Goal: Information Seeking & Learning: Understand process/instructions

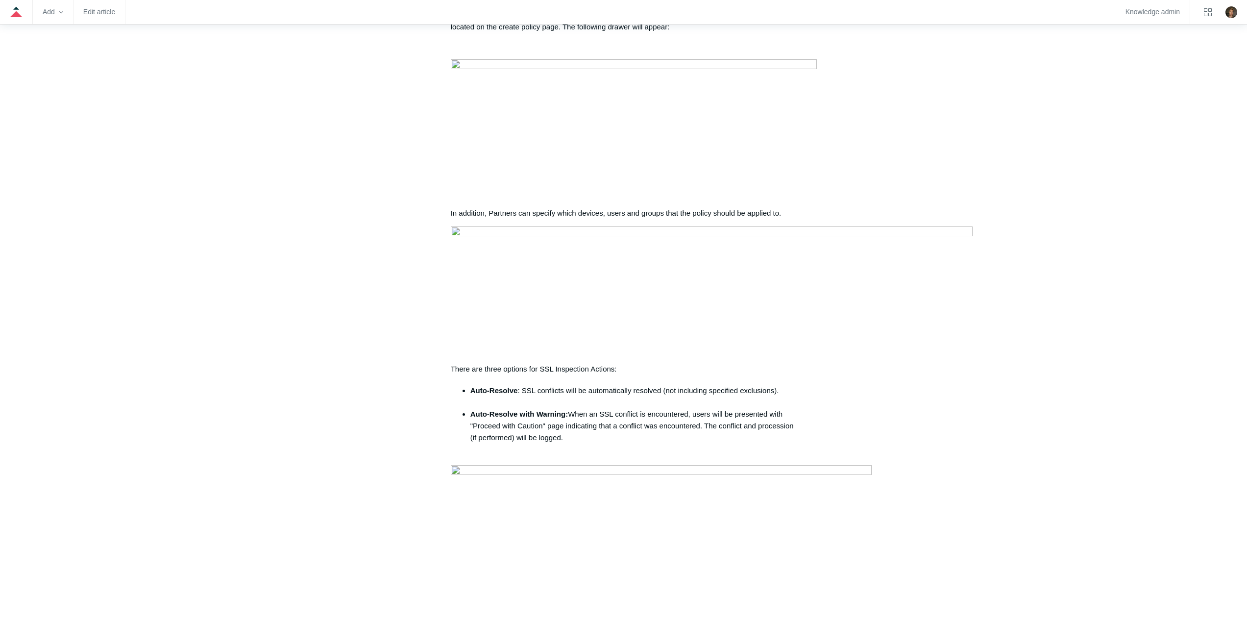
scroll to position [490, 0]
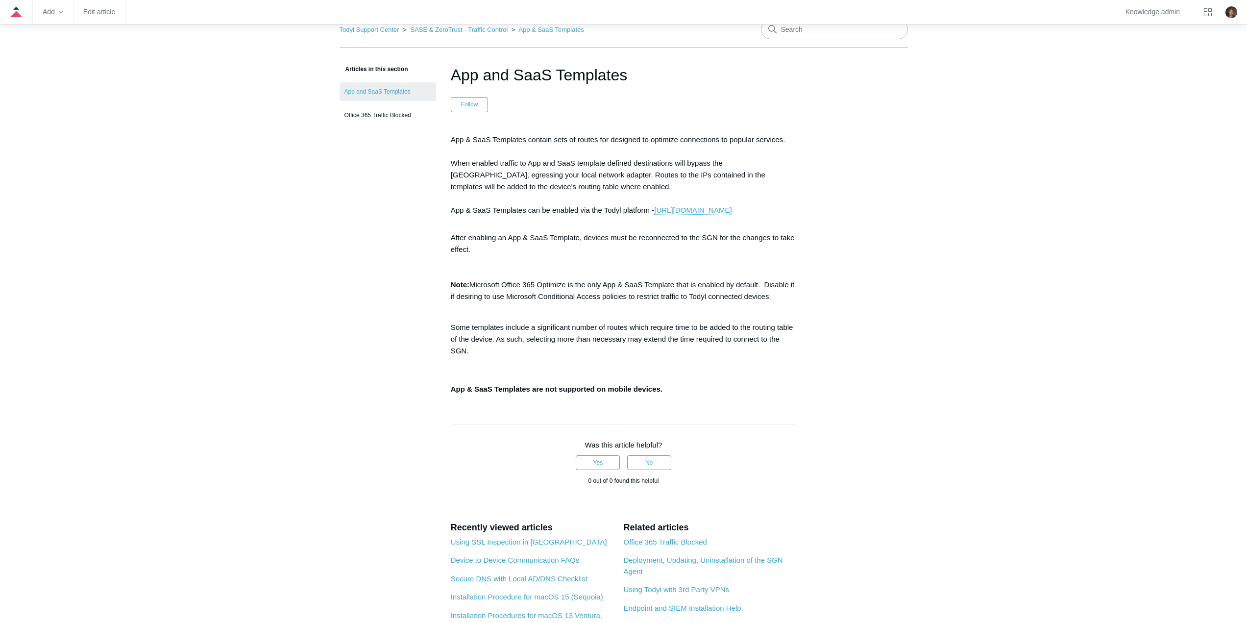
scroll to position [49, 0]
click at [654, 216] on link "[URL][DOMAIN_NAME]" at bounding box center [692, 211] width 77 height 9
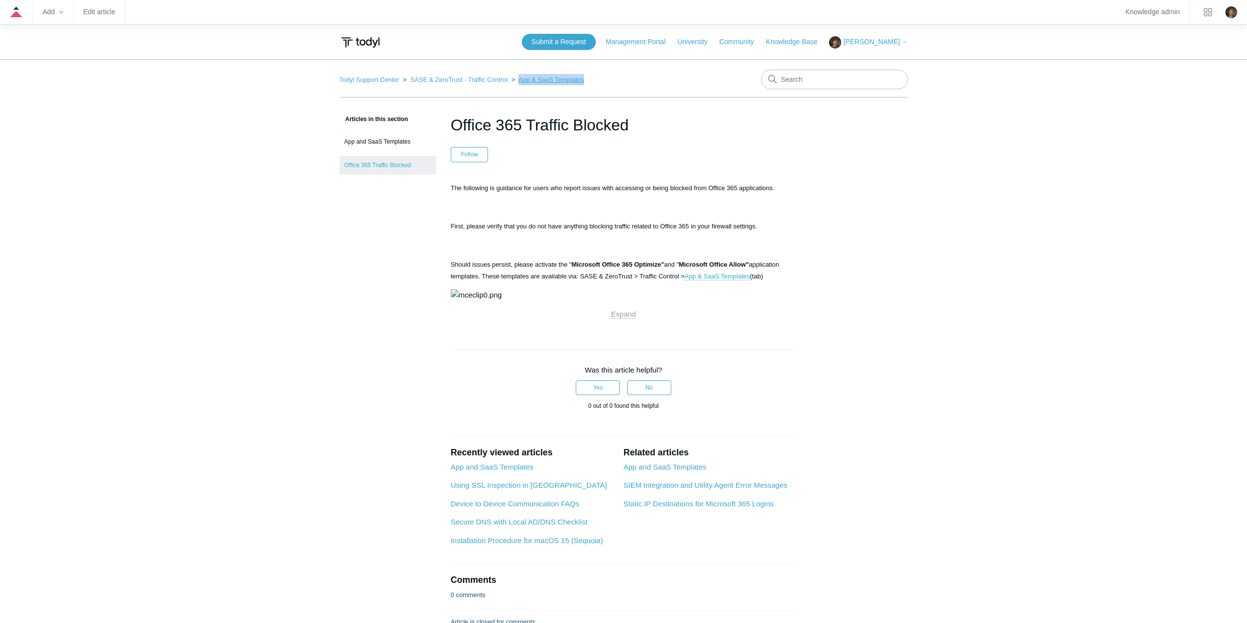
drag, startPoint x: 592, startPoint y: 79, endPoint x: 519, endPoint y: 79, distance: 73.0
click at [519, 79] on nav "Todyl Support Center SASE & ZeroTrust - Traffic Control App & SaaS Templates" at bounding box center [624, 84] width 568 height 28
copy link "App & SaaS Templates"
click at [752, 276] on span "Should issues persist, please activate the " Microsoft Office 365 Optimize" and…" at bounding box center [615, 271] width 329 height 20
click at [720, 276] on link "App & SaaS Templates" at bounding box center [717, 276] width 65 height 8
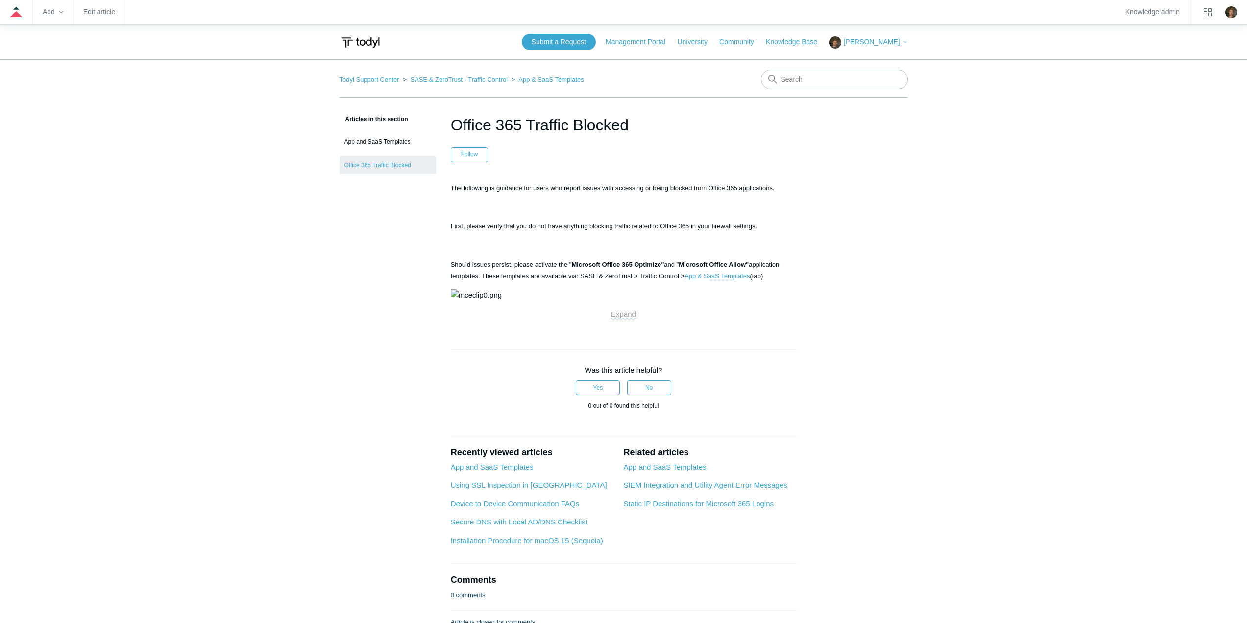
click at [731, 277] on link "App & SaaS Templates" at bounding box center [717, 276] width 65 height 8
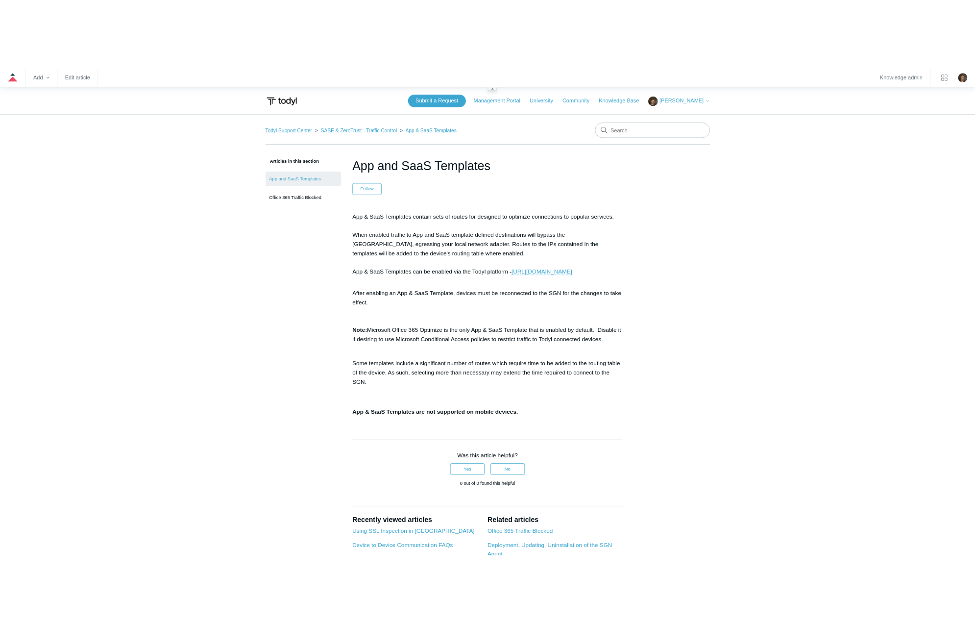
scroll to position [49, 0]
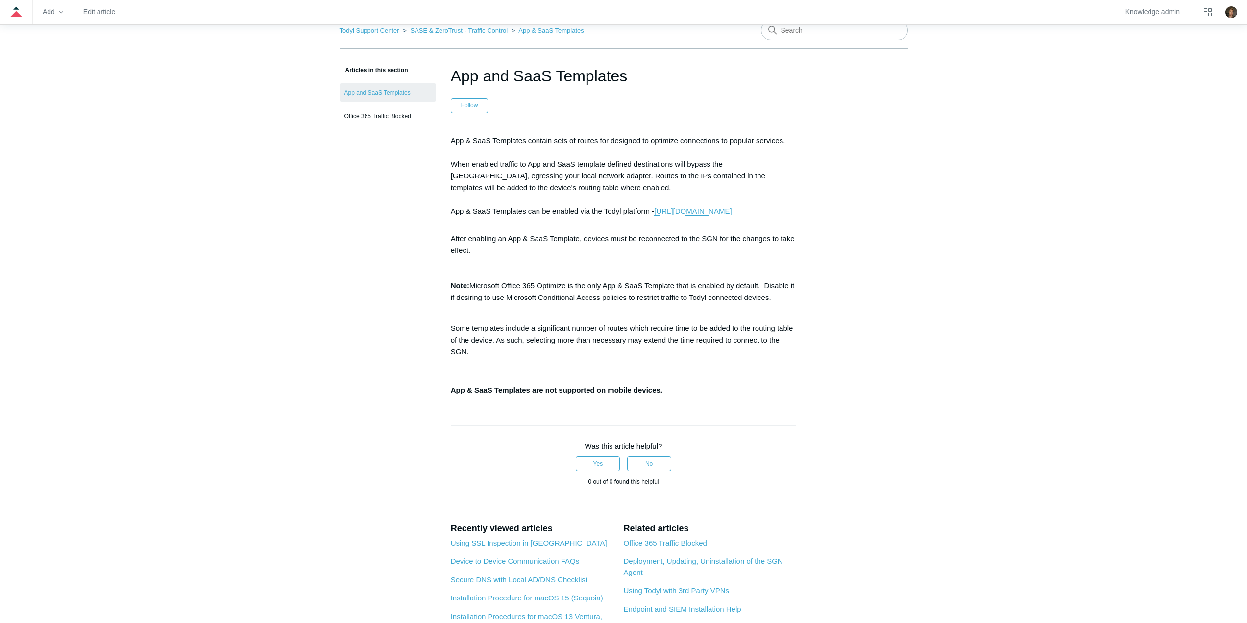
click at [952, 265] on main "Todyl Support Center SASE & ZeroTrust - Traffic Control App & SaaS Templates Ar…" at bounding box center [623, 367] width 1247 height 714
click at [1020, 267] on main "Todyl Support Center SASE & ZeroTrust - Traffic Control App & SaaS Templates Ar…" at bounding box center [623, 367] width 1247 height 714
click at [1020, 265] on main "Todyl Support Center SASE & ZeroTrust - Traffic Control App & SaaS Templates Ar…" at bounding box center [623, 367] width 1247 height 714
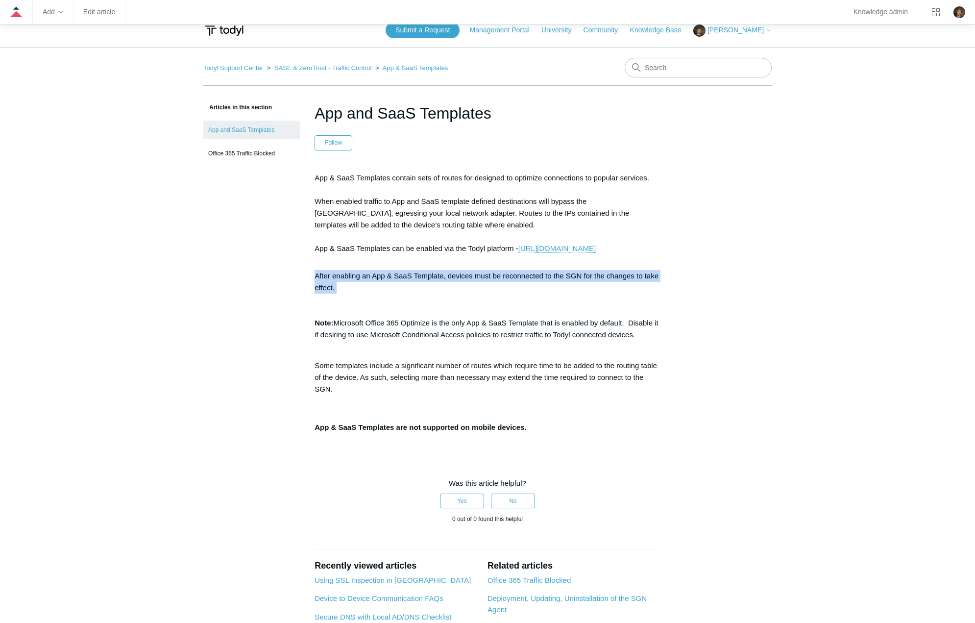
scroll to position [0, 0]
